Goal: Task Accomplishment & Management: Manage account settings

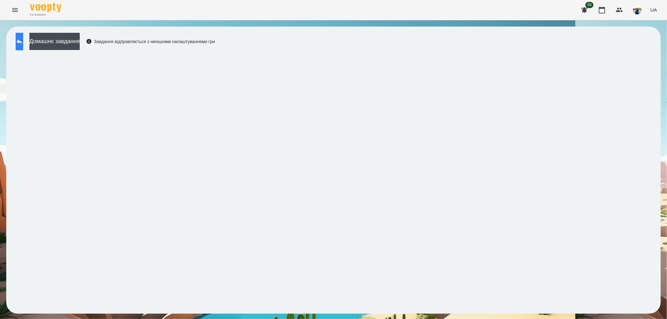
click at [23, 42] on icon at bounding box center [19, 41] width 7 height 7
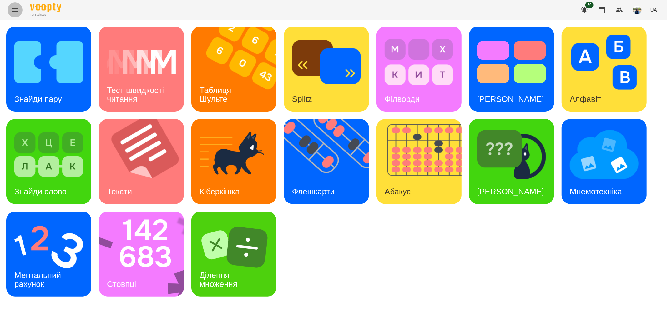
click at [17, 8] on icon "Menu" at bounding box center [14, 9] width 7 height 7
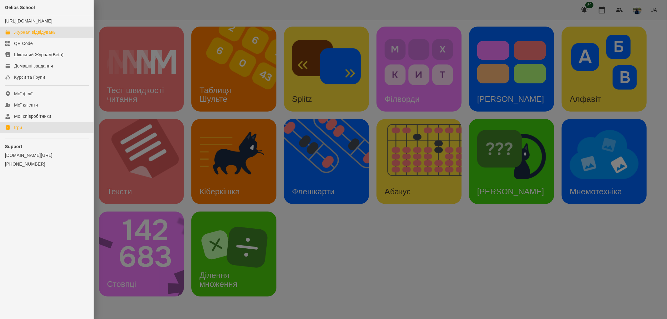
click at [43, 35] on div "Журнал відвідувань" at bounding box center [35, 32] width 42 height 6
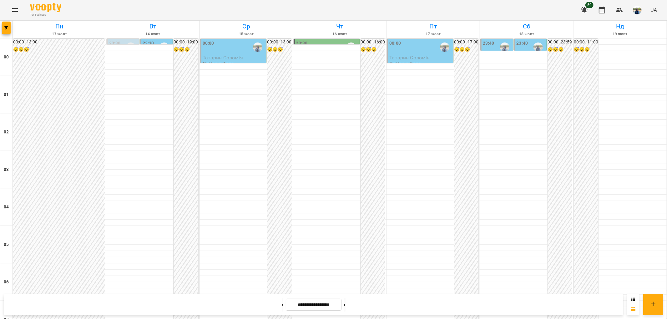
scroll to position [647, 0]
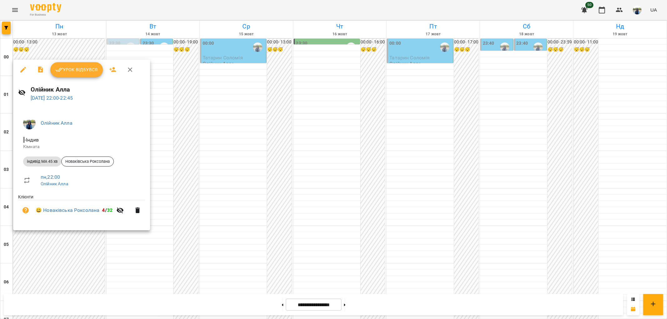
click at [83, 67] on span "Урок відбувся" at bounding box center [76, 69] width 42 height 7
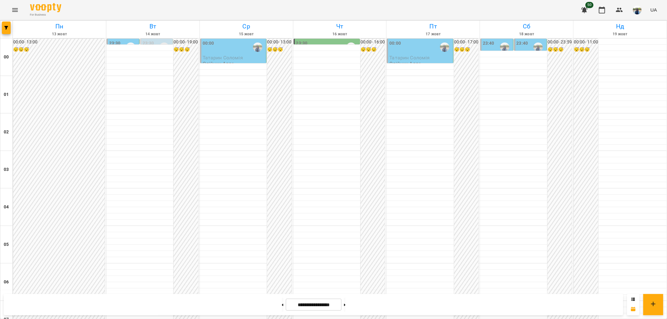
scroll to position [647, 0]
